Goal: Task Accomplishment & Management: Manage account settings

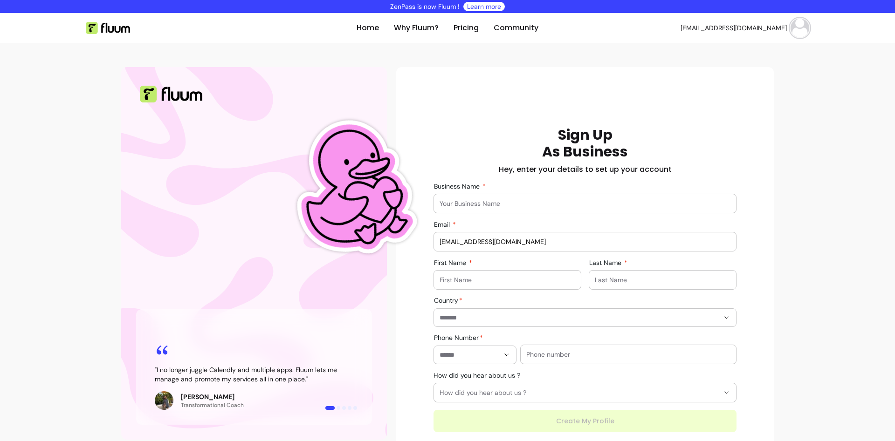
click at [799, 29] on img at bounding box center [799, 28] width 19 height 19
click at [746, 103] on span "Log Out" at bounding box center [766, 98] width 68 height 9
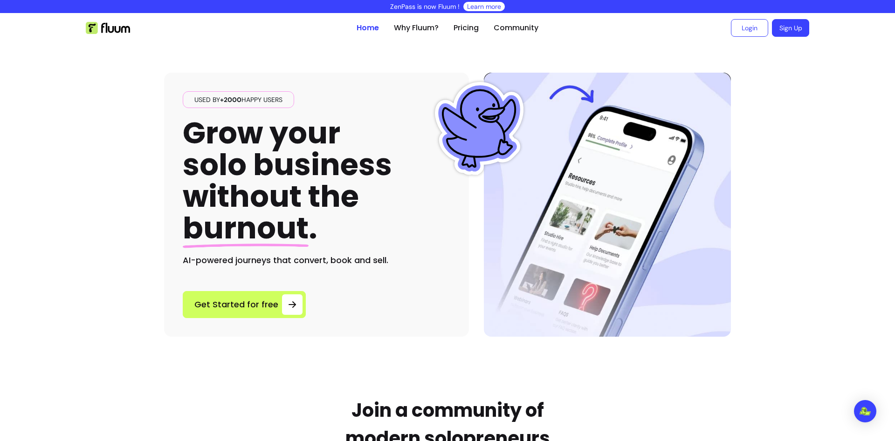
click at [465, 311] on div "Used by +2000 happy users Grow your solo business without the burnout . AI-powe…" at bounding box center [316, 205] width 305 height 264
click at [753, 26] on link "Login" at bounding box center [749, 28] width 37 height 18
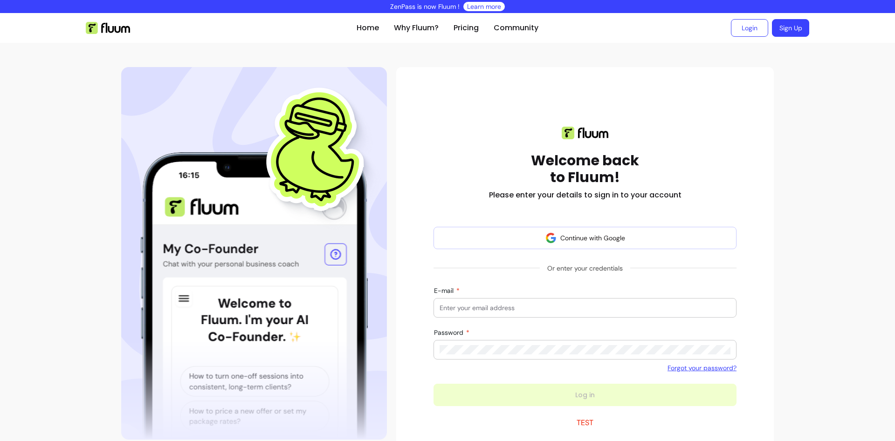
scroll to position [78, 0]
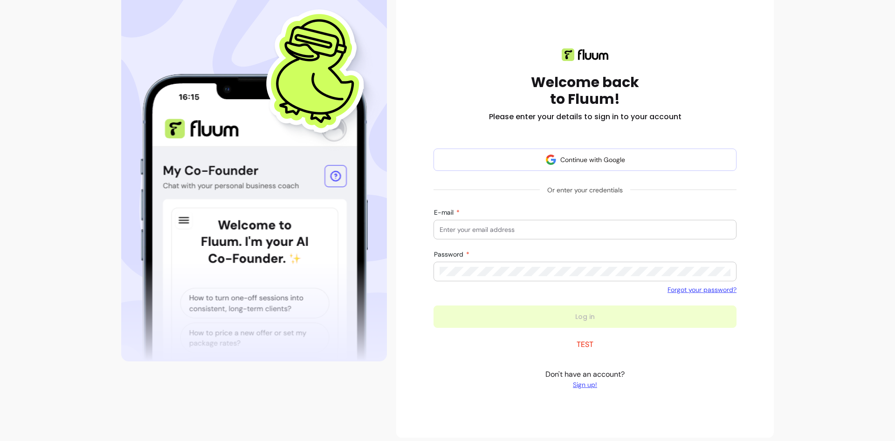
paste input "[EMAIL_ADDRESS][DOMAIN_NAME]"
type input "[EMAIL_ADDRESS][DOMAIN_NAME]"
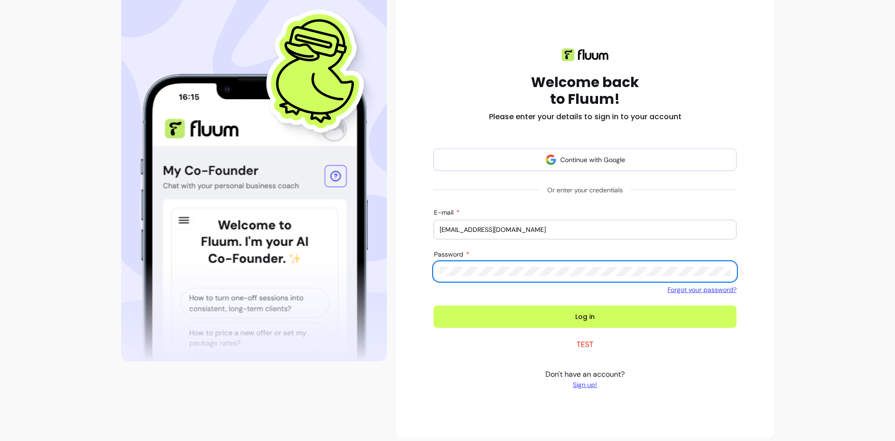
click at [433, 306] on button "Log in" at bounding box center [584, 317] width 303 height 22
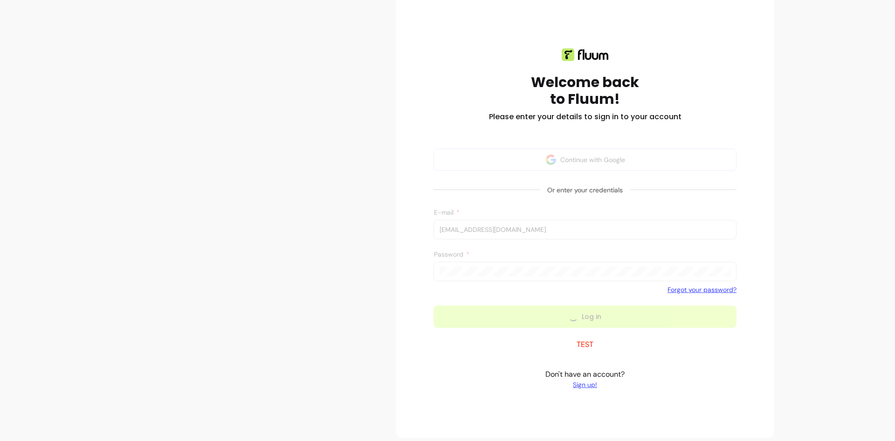
scroll to position [8, 0]
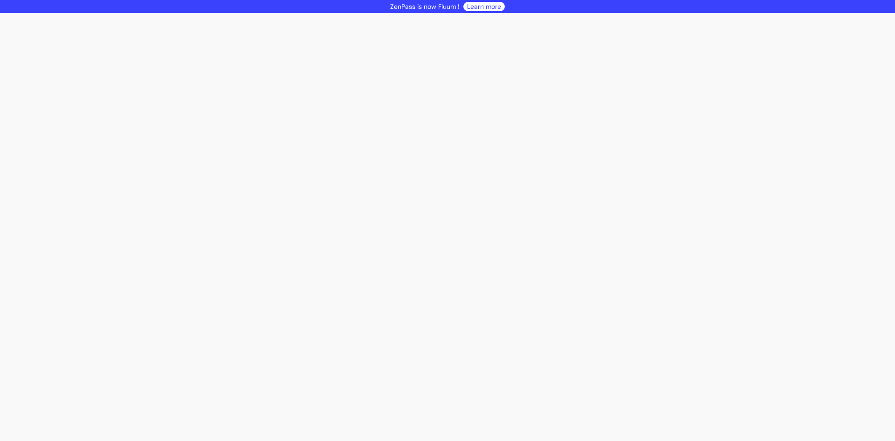
click at [271, 249] on div "Home Why Fluum? Pricing Community johndoe321@somoj.com open navigation menu " I…" at bounding box center [447, 227] width 895 height 428
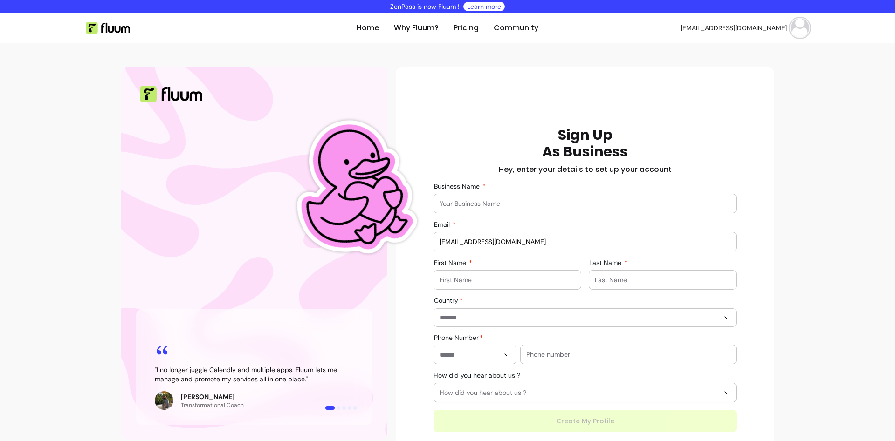
drag, startPoint x: 790, startPoint y: 113, endPoint x: 794, endPoint y: 71, distance: 42.7
click at [790, 110] on div "Home Why Fluum? Pricing Community johndoe321@somoj.com open navigation menu " I…" at bounding box center [447, 249] width 895 height 473
click at [796, 34] on img at bounding box center [799, 28] width 19 height 19
click at [728, 97] on li "Log Out" at bounding box center [761, 98] width 86 height 15
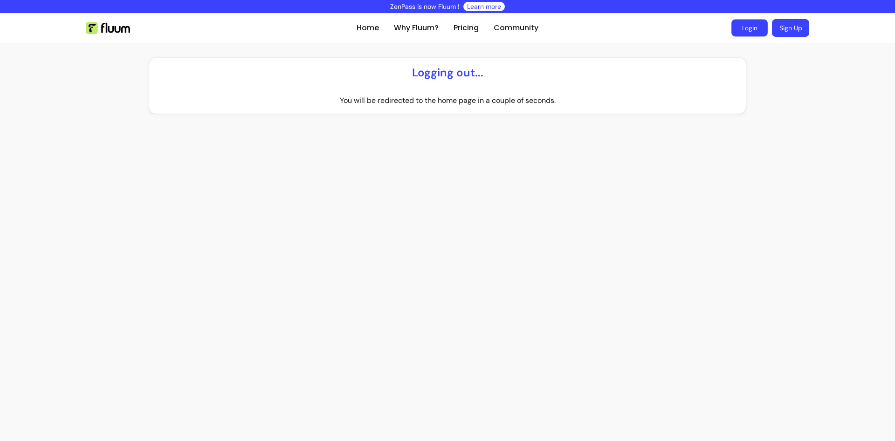
click at [754, 28] on link "Login" at bounding box center [749, 28] width 36 height 17
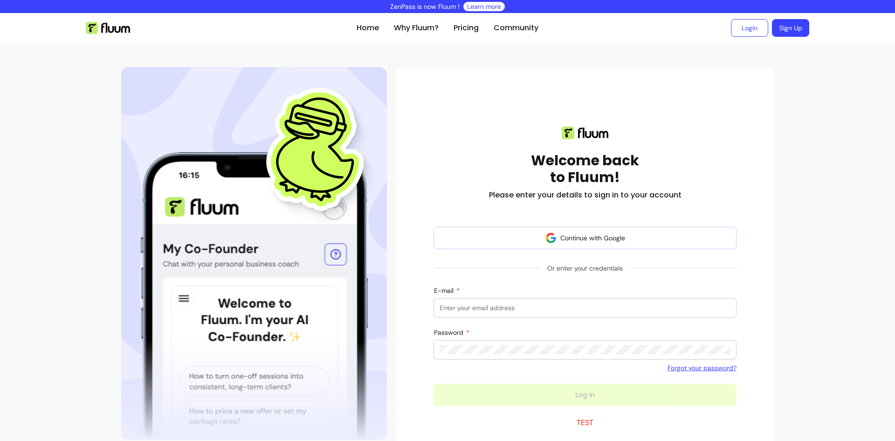
click at [522, 305] on input "E-mail" at bounding box center [584, 307] width 291 height 9
type input "samy"
paste input "johndoe321@somoj.com"
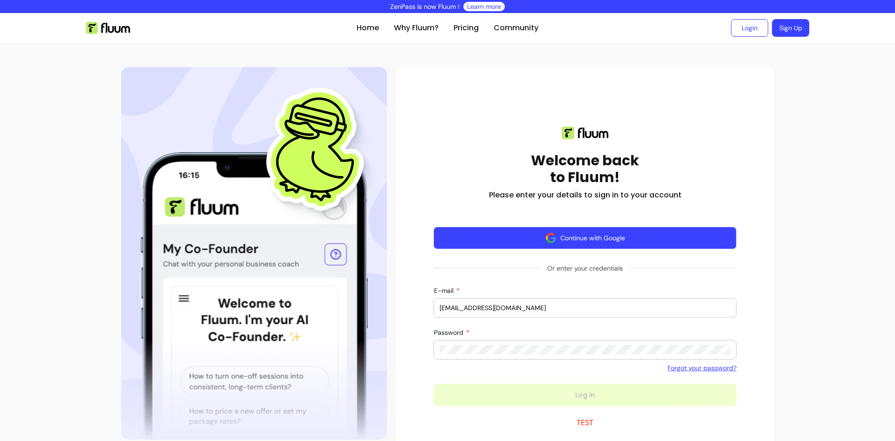
type input "johndoe321@somoj.com"
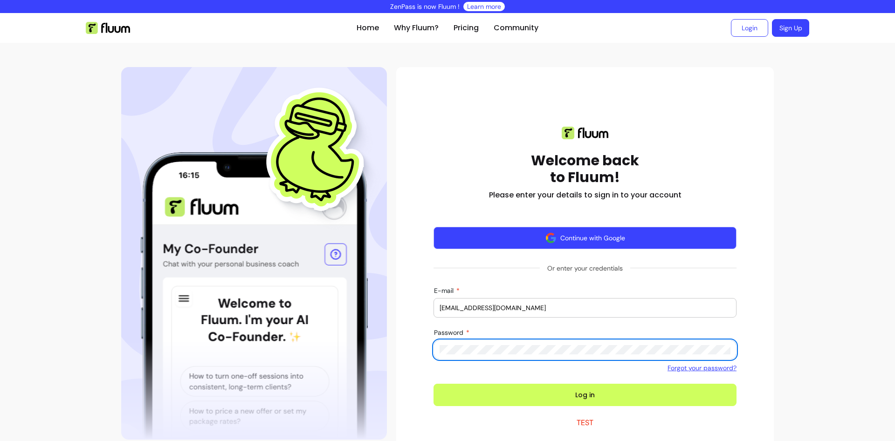
click at [433, 384] on button "Log in" at bounding box center [584, 395] width 303 height 22
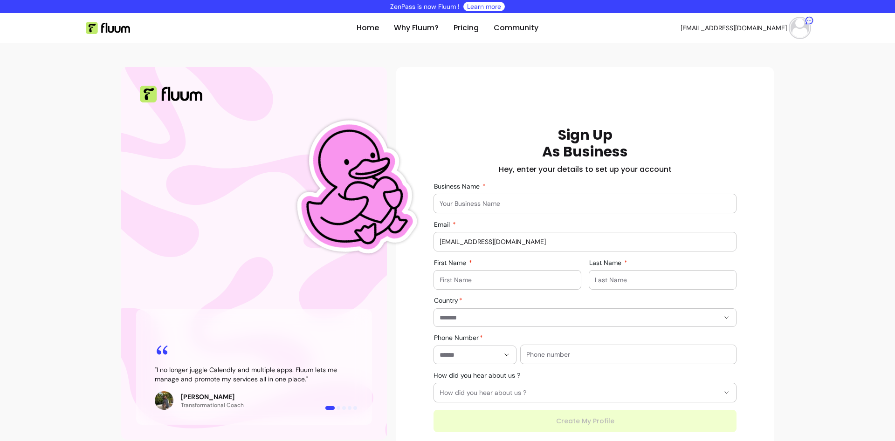
click at [63, 112] on div "Home Why Fluum? Pricing Community johndoe321@somoj.com open navigation menu " I…" at bounding box center [447, 249] width 895 height 473
drag, startPoint x: 0, startPoint y: 0, endPoint x: 801, endPoint y: 36, distance: 801.8
click at [806, 32] on img at bounding box center [799, 28] width 19 height 19
click at [741, 95] on span "Log Out" at bounding box center [766, 98] width 68 height 9
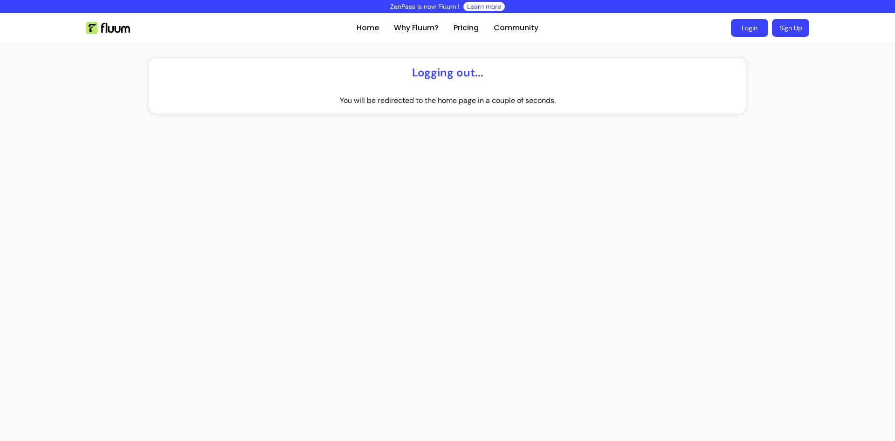
click at [747, 28] on link "Login" at bounding box center [749, 28] width 37 height 18
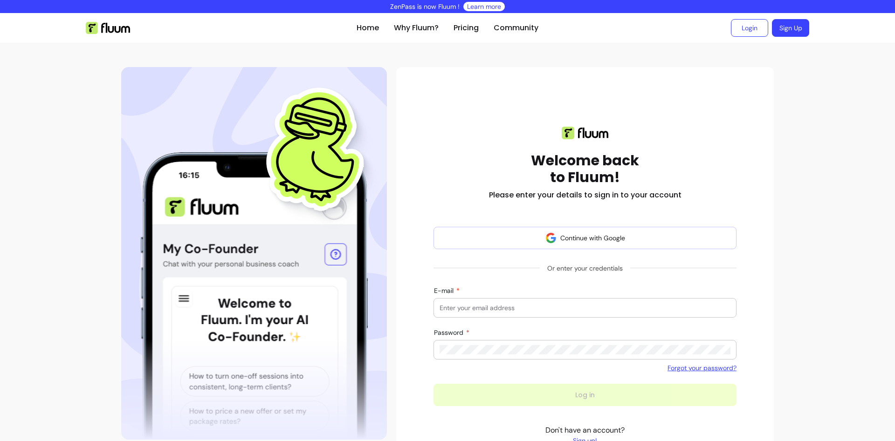
click at [517, 315] on div at bounding box center [584, 308] width 291 height 19
type input "samyaksp"
paste input "[EMAIL_ADDRESS][DOMAIN_NAME]"
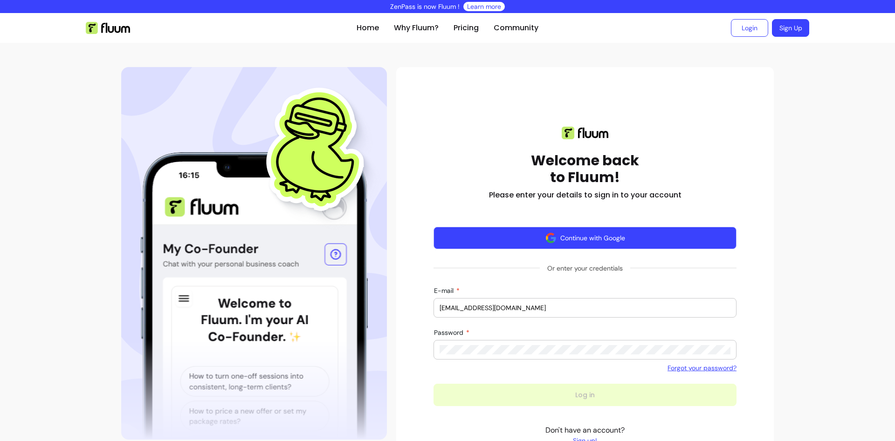
type input "[EMAIL_ADDRESS][DOMAIN_NAME]"
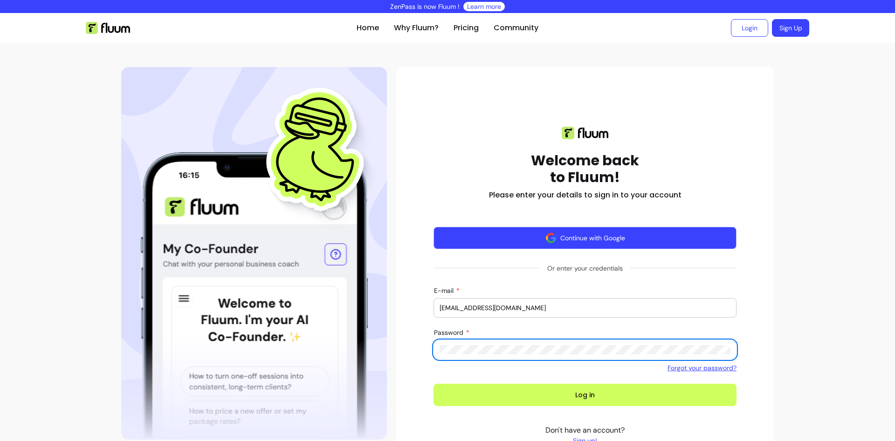
click at [433, 384] on button "Log in" at bounding box center [584, 395] width 303 height 22
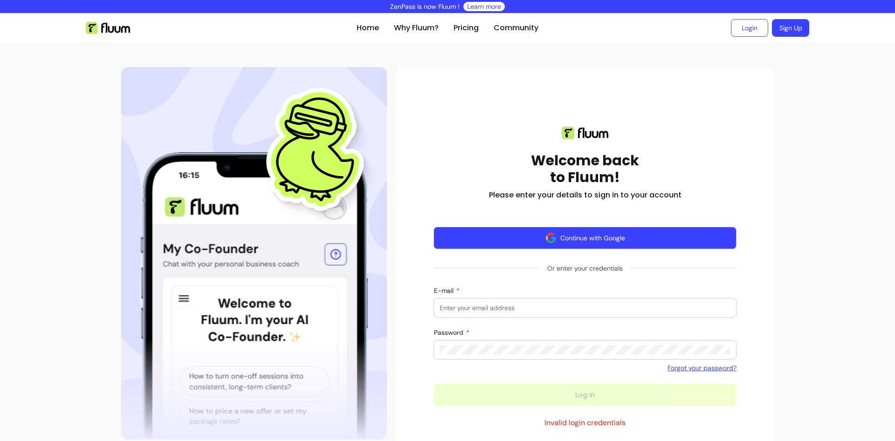
scroll to position [78, 0]
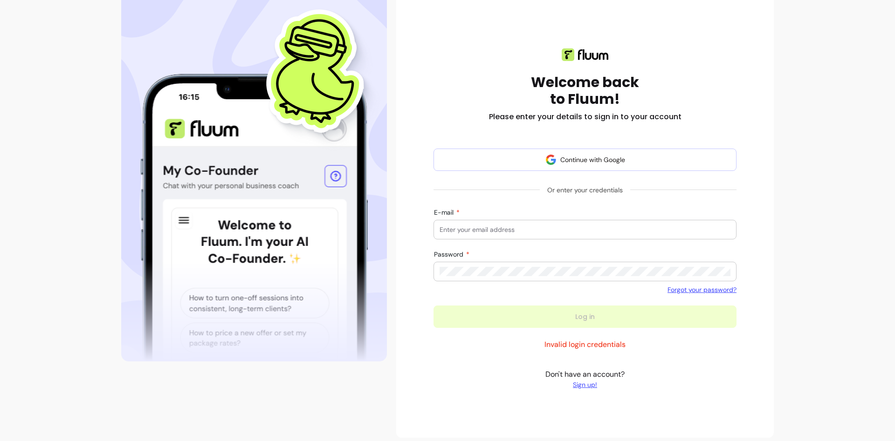
paste input "[EMAIL_ADDRESS][DOMAIN_NAME]"
click at [509, 234] on input "[EMAIL_ADDRESS][DOMAIN_NAME]" at bounding box center [584, 229] width 291 height 9
type input "[EMAIL_ADDRESS][DOMAIN_NAME]"
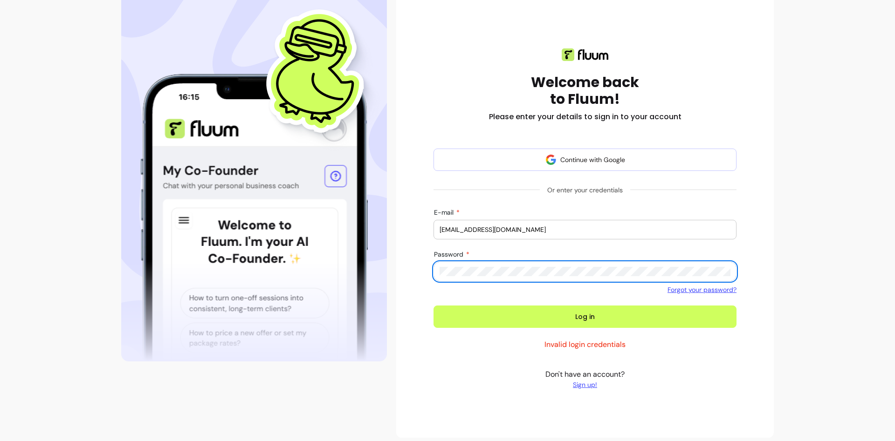
click at [433, 306] on button "Log in" at bounding box center [584, 317] width 303 height 22
